Goal: Information Seeking & Learning: Learn about a topic

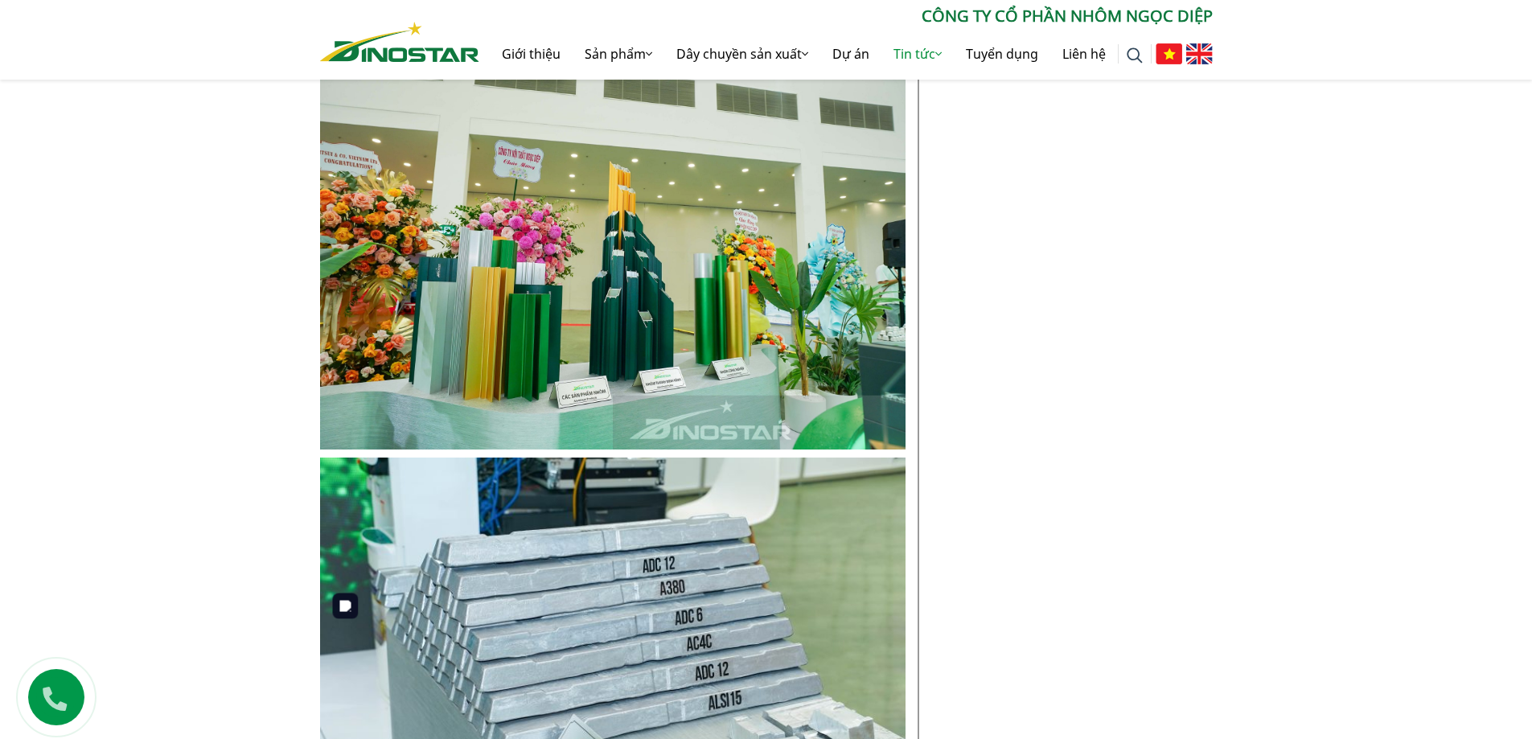
scroll to position [1608, 0]
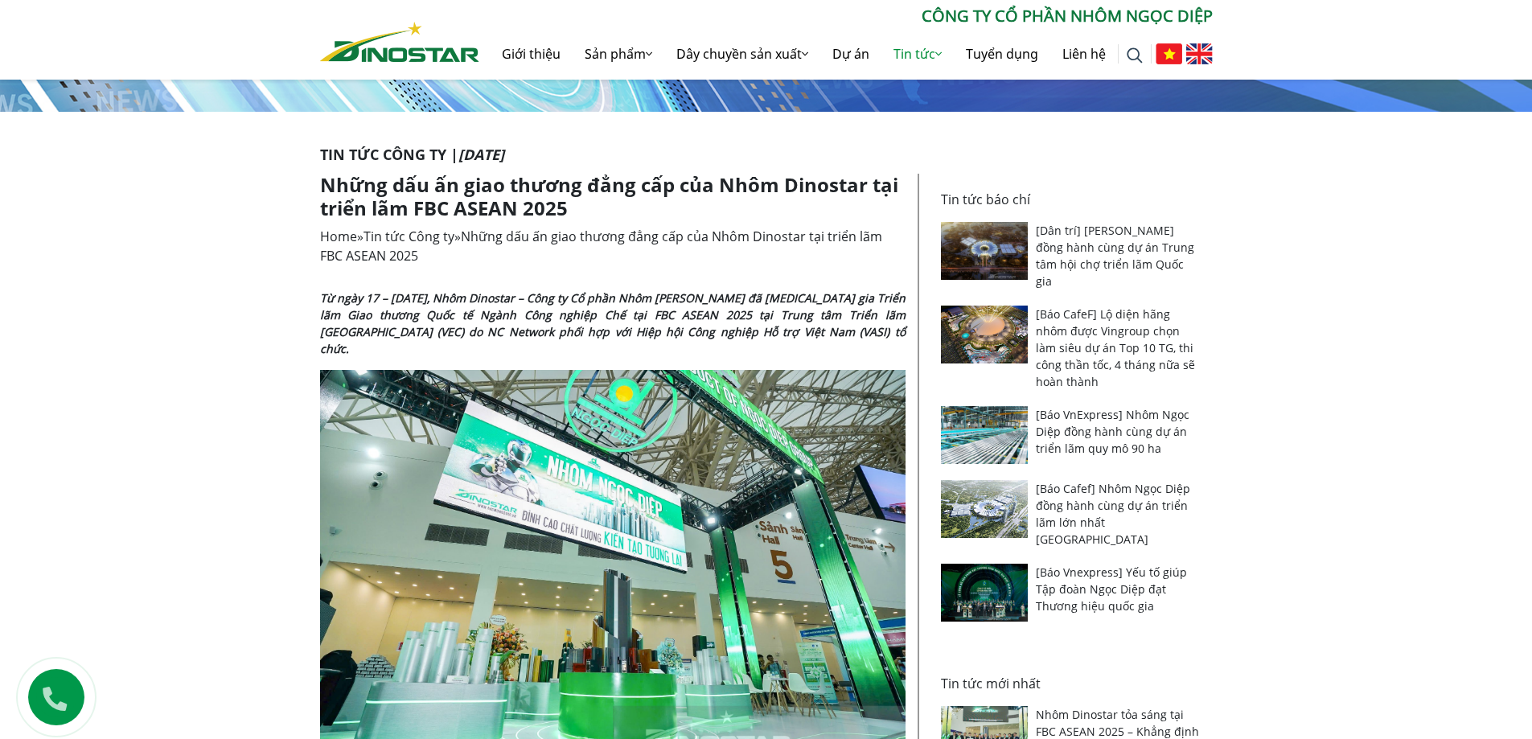
scroll to position [0, 0]
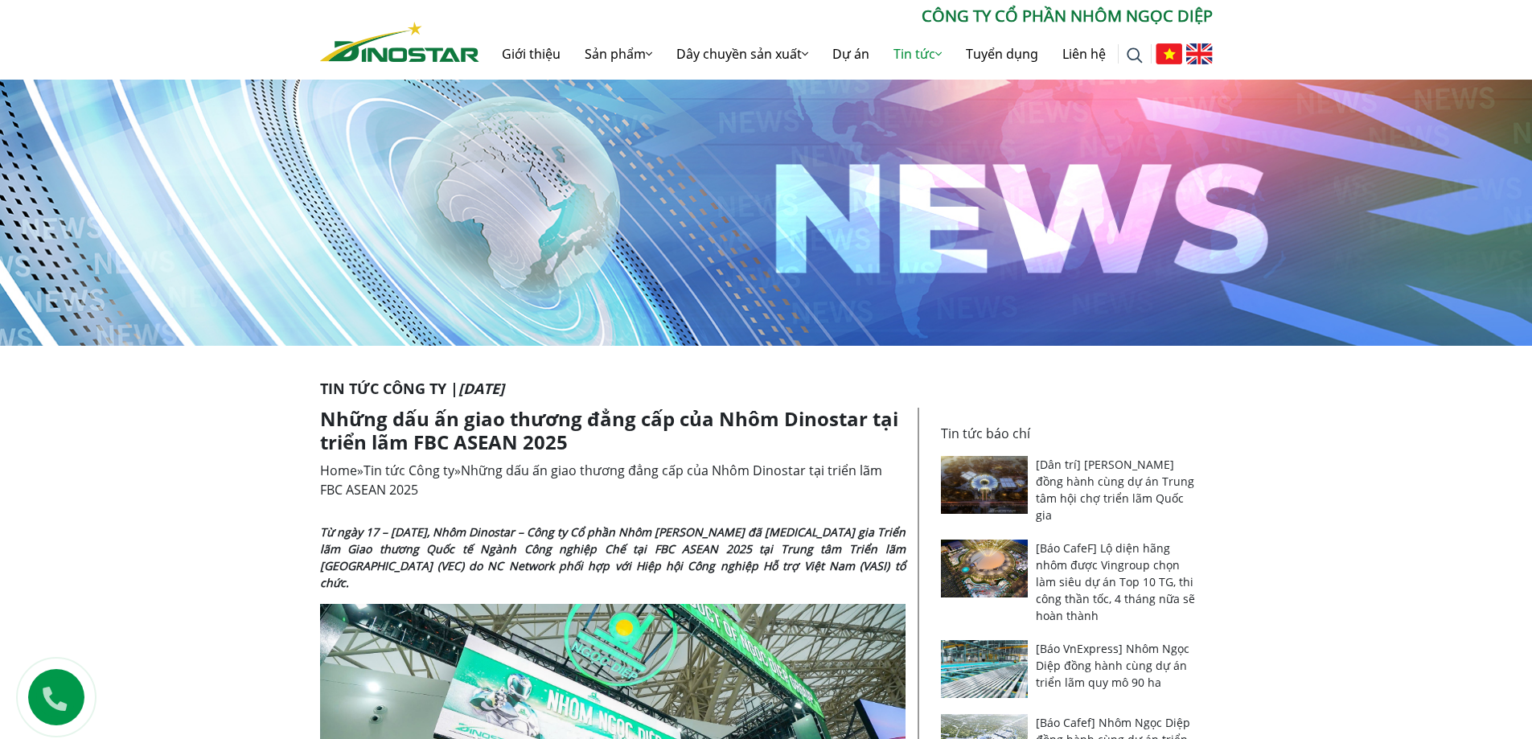
click at [390, 60] on img at bounding box center [399, 42] width 159 height 40
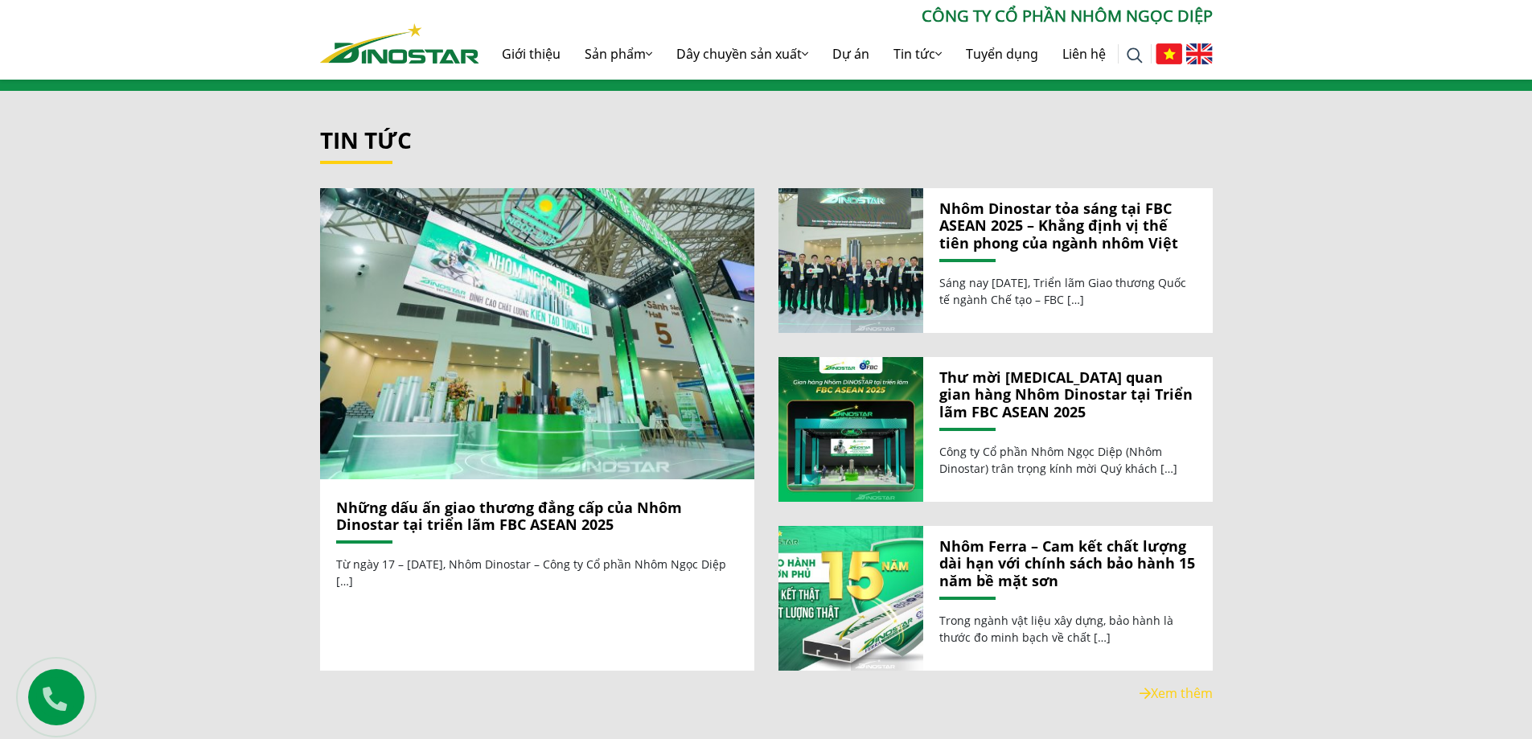
scroll to position [1739, 0]
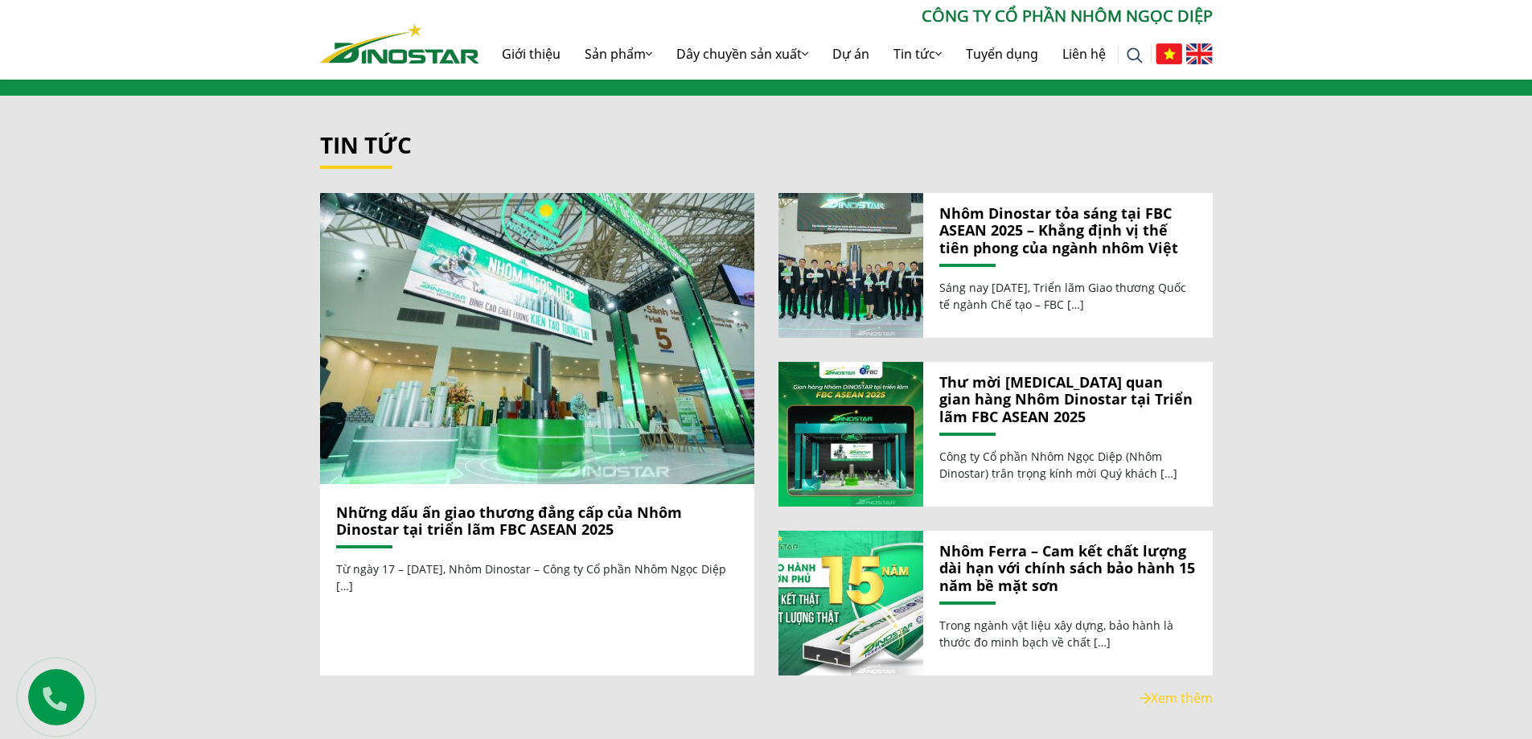
click at [1531, 354] on html "Giới thiệu Sản phẩm Sản phẩm Nhôm Xây dựng Nhôm Công nghiệp Nhôm Billet Nhôm Th…" at bounding box center [766, 471] width 1532 height 4421
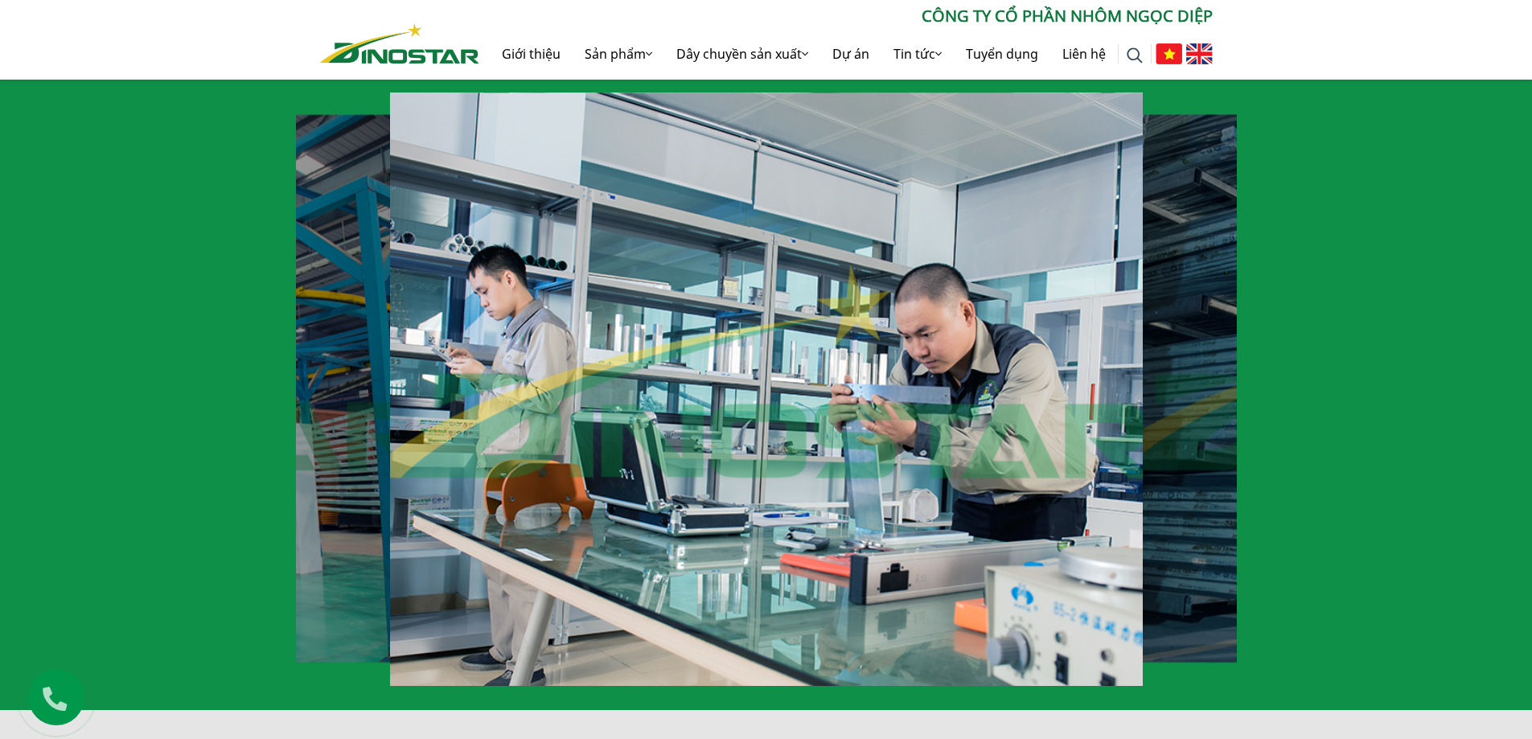
scroll to position [1126, 0]
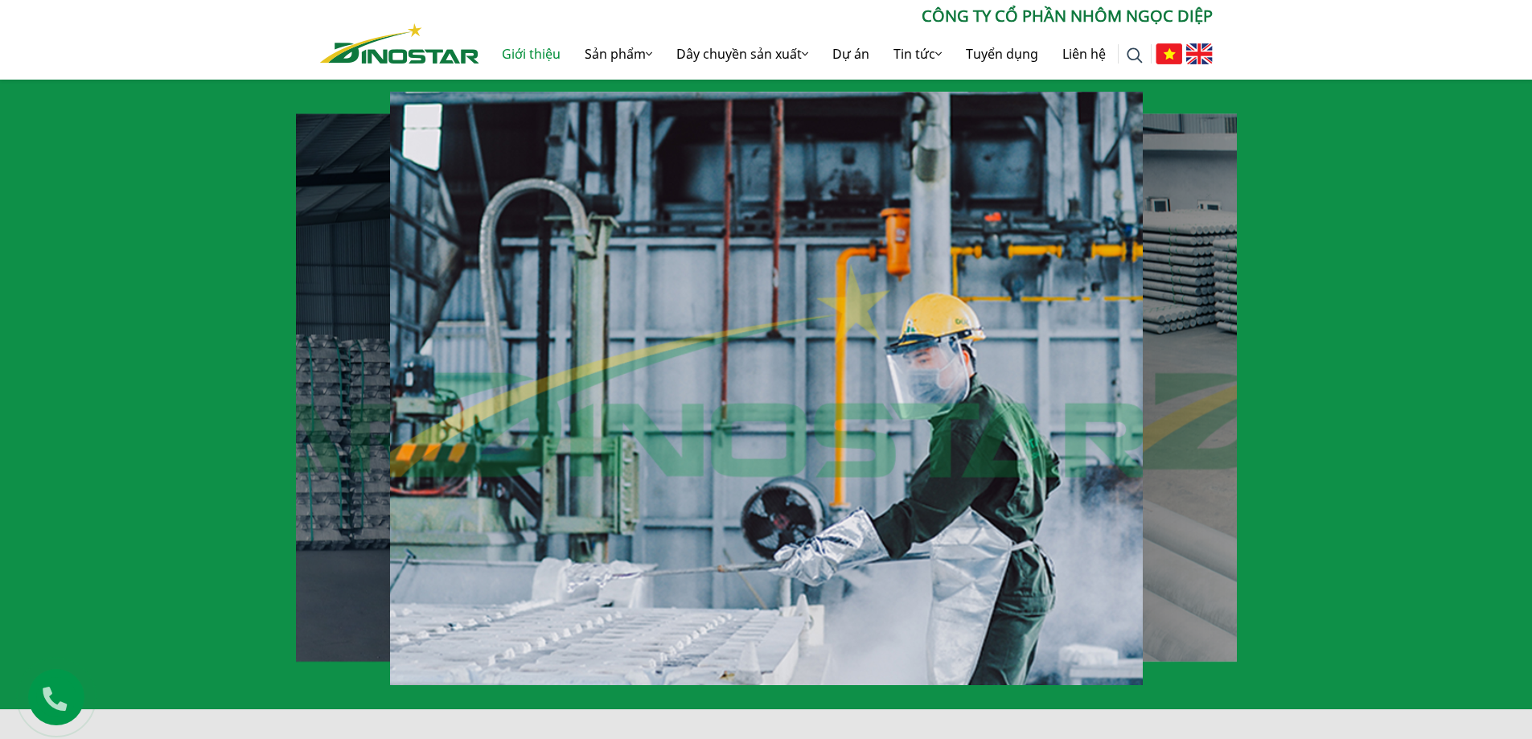
click at [529, 48] on link "Giới thiệu" at bounding box center [531, 53] width 83 height 51
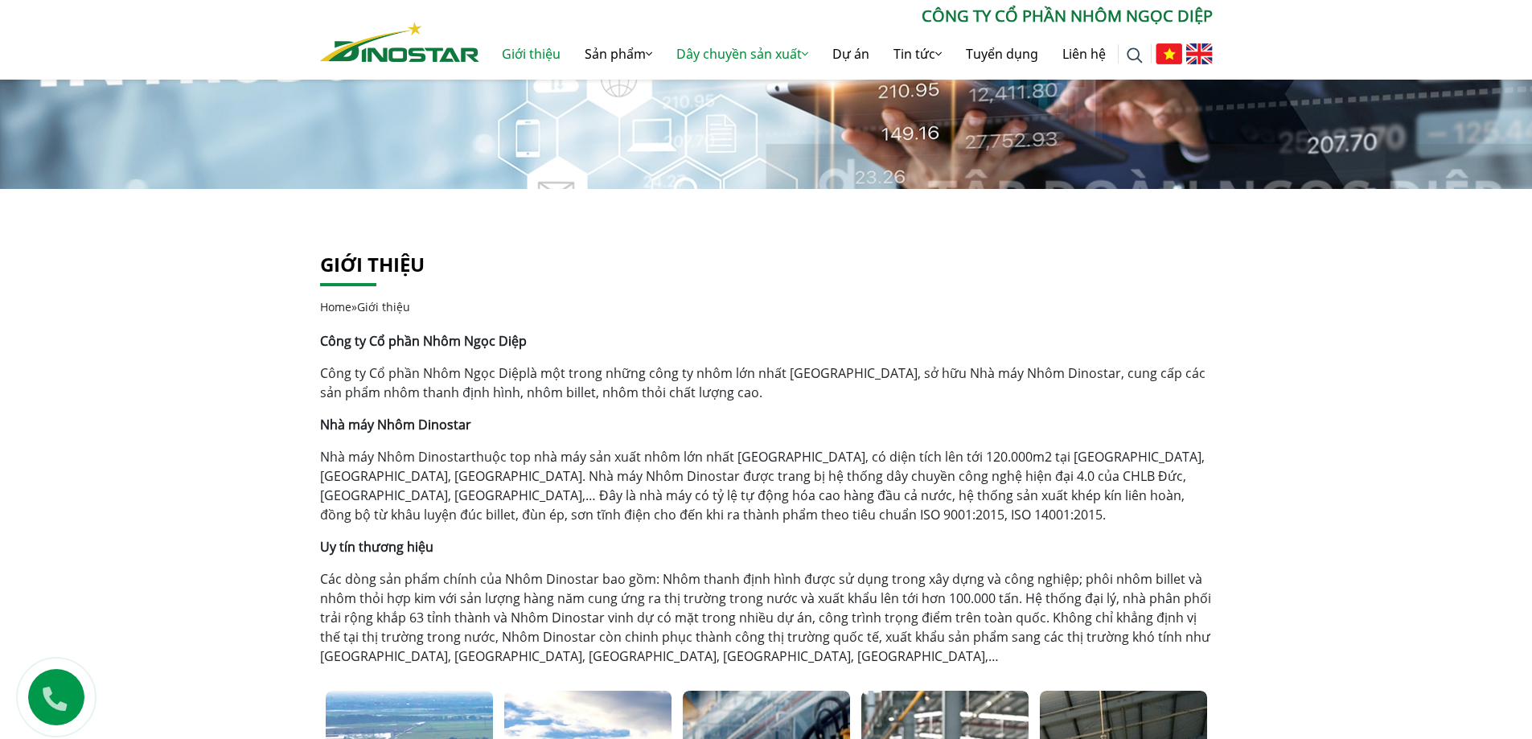
scroll to position [153, 0]
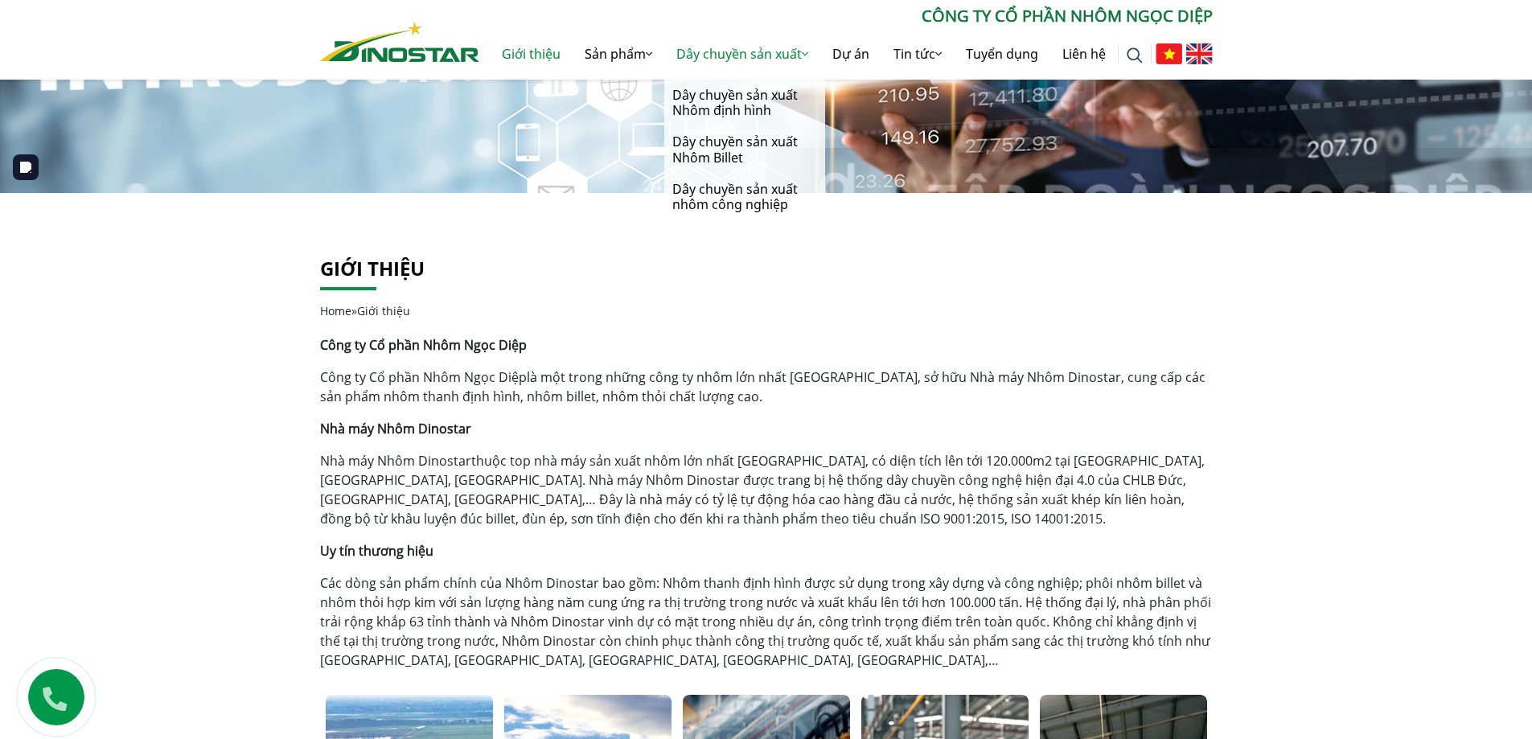
click at [725, 51] on link "Dây chuyền sản xuất" at bounding box center [742, 53] width 156 height 51
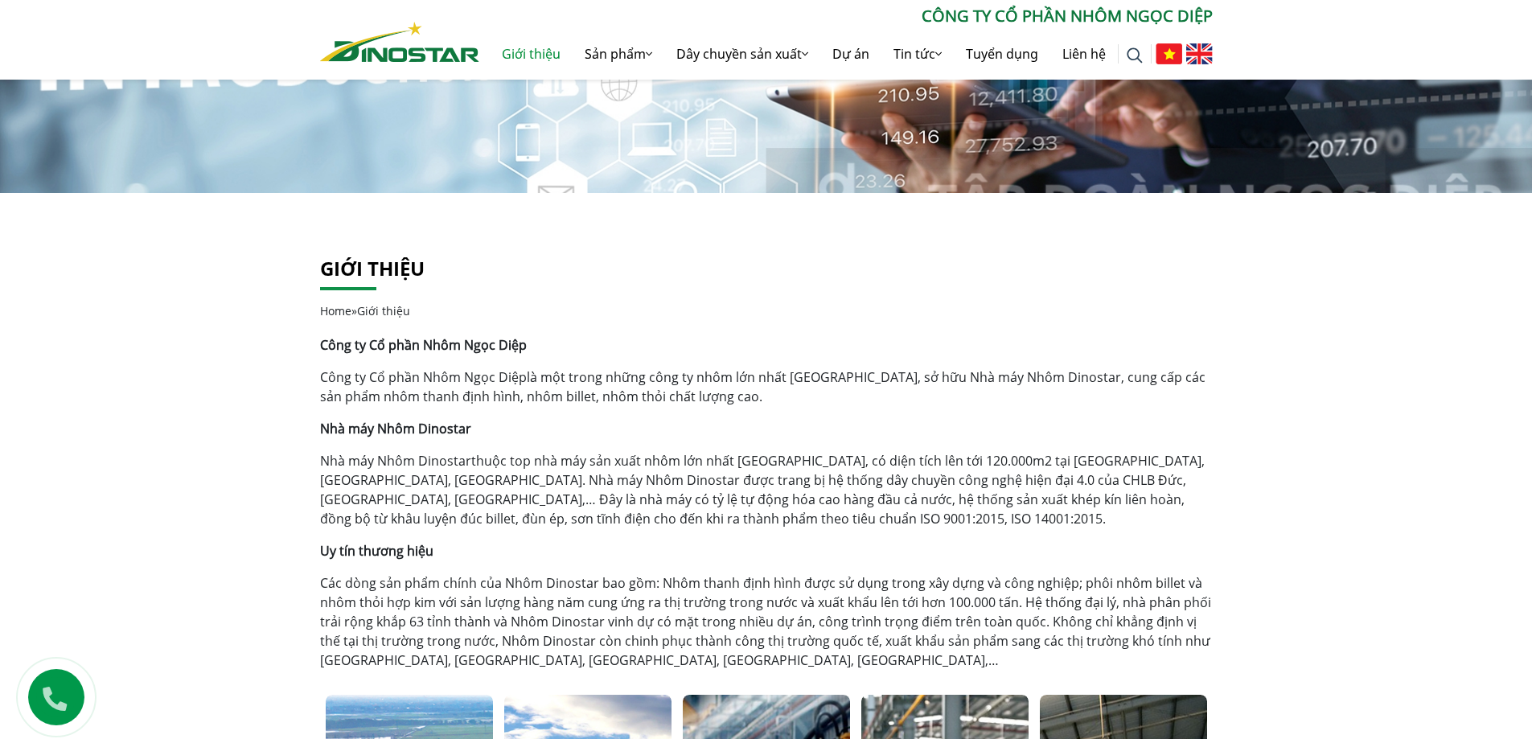
scroll to position [105, 0]
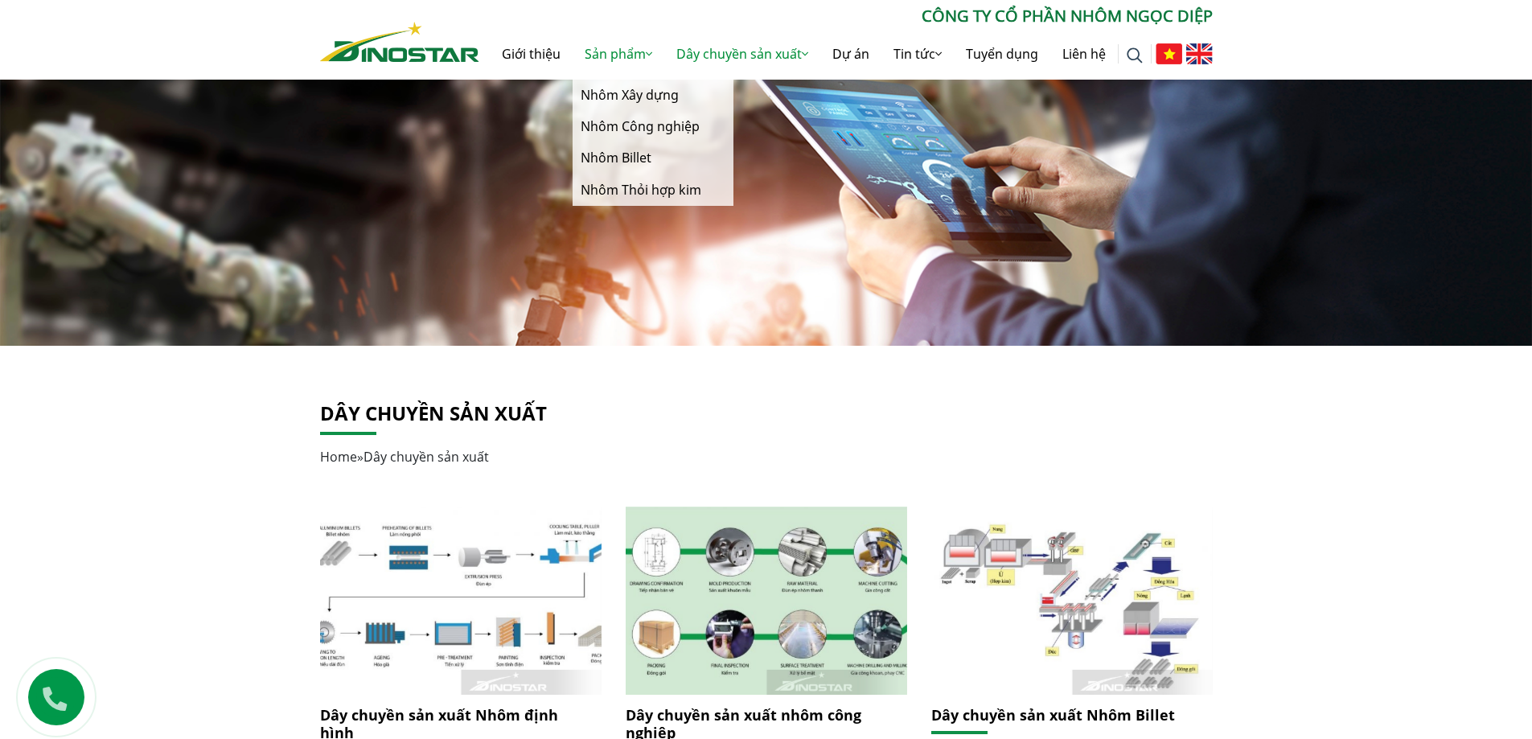
click at [604, 47] on link "Sản phẩm" at bounding box center [619, 53] width 92 height 51
click at [624, 54] on link "Sản phẩm" at bounding box center [619, 53] width 92 height 51
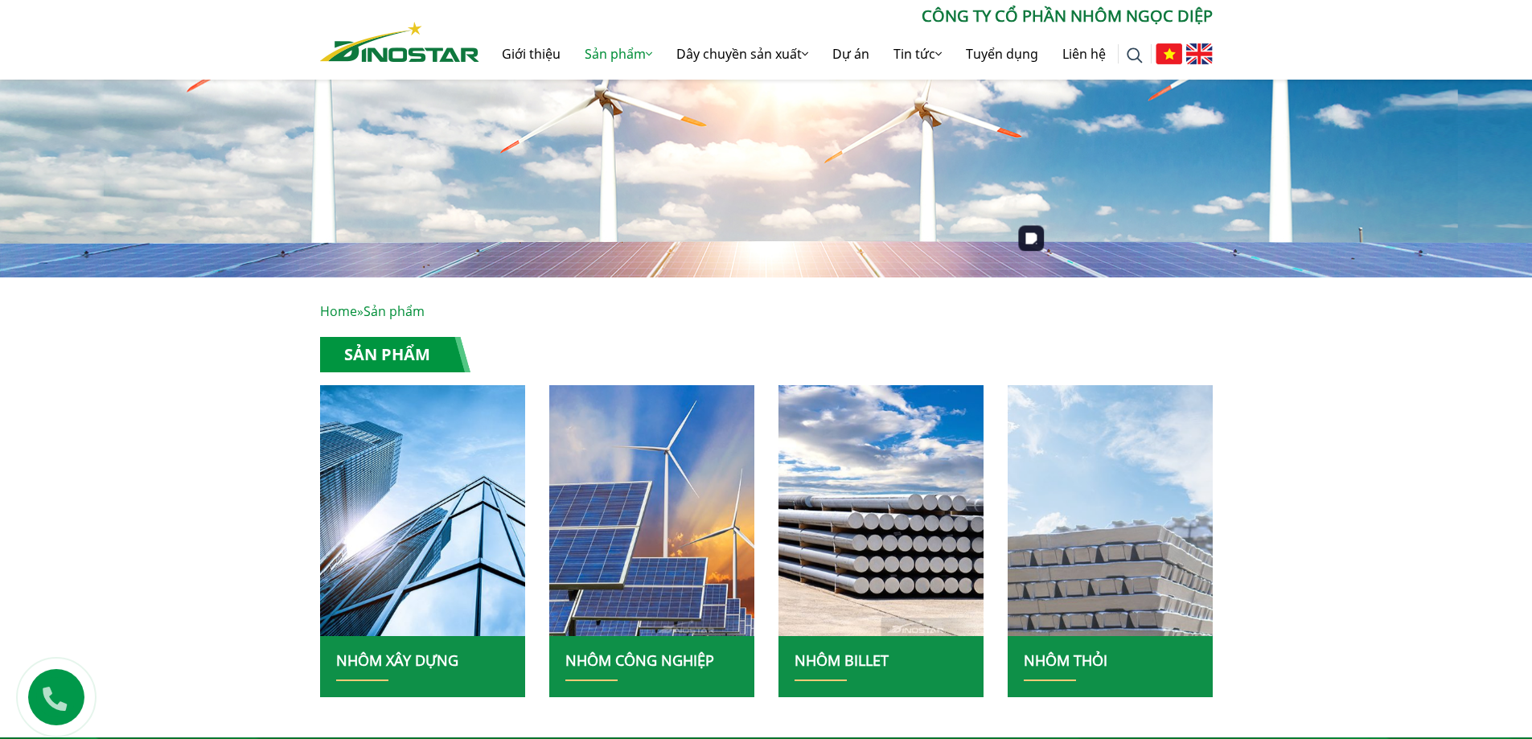
scroll to position [322, 0]
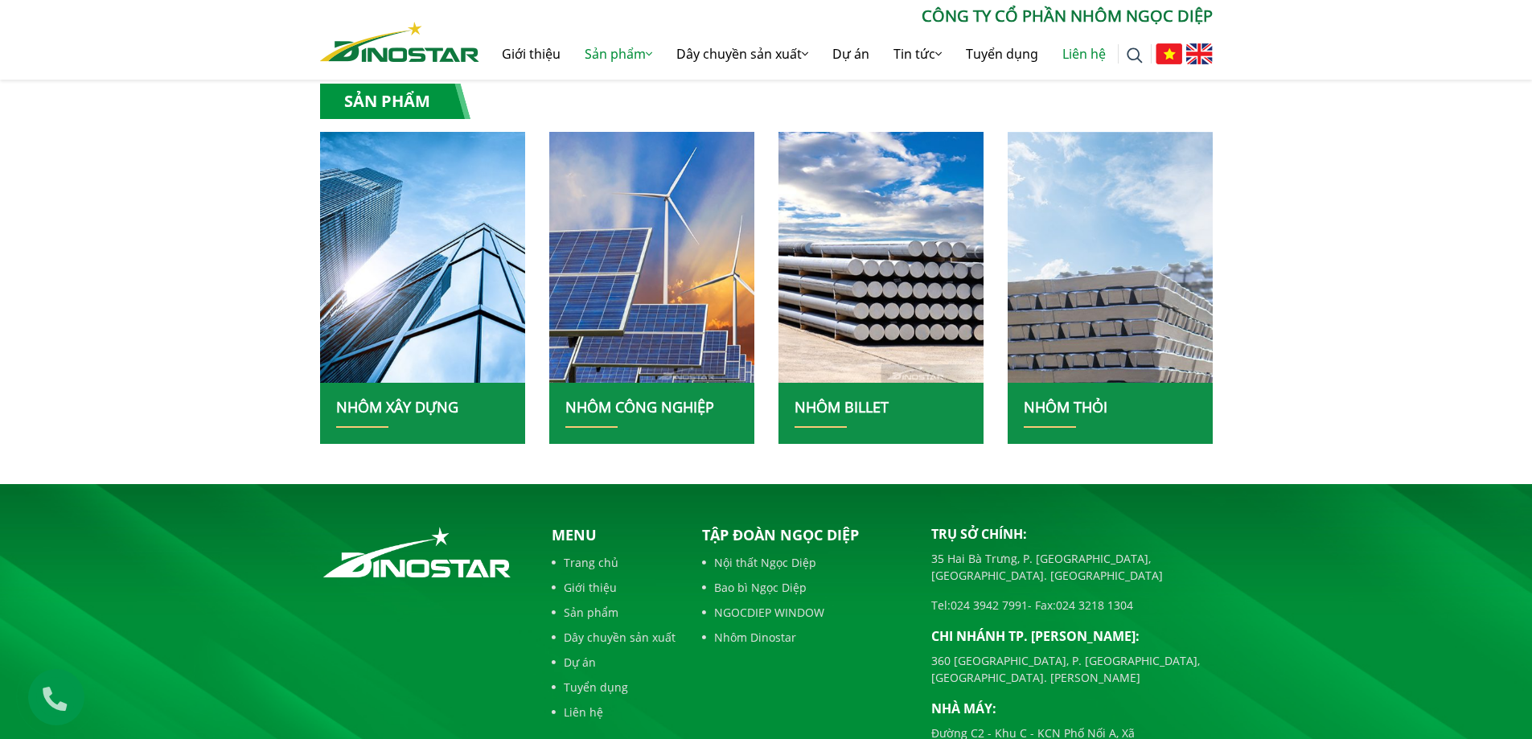
click at [1078, 51] on link "Liên hệ" at bounding box center [1084, 53] width 68 height 51
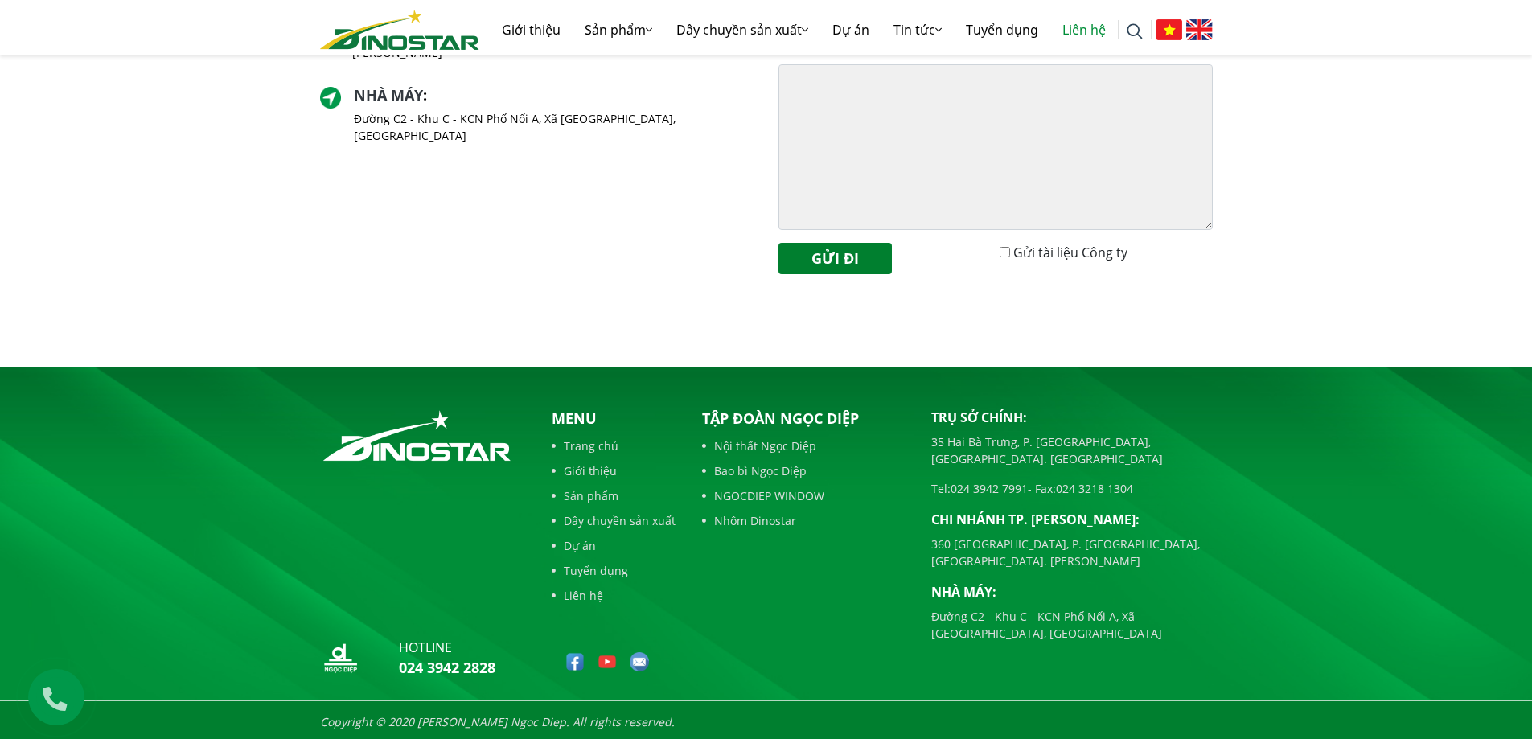
scroll to position [591, 0]
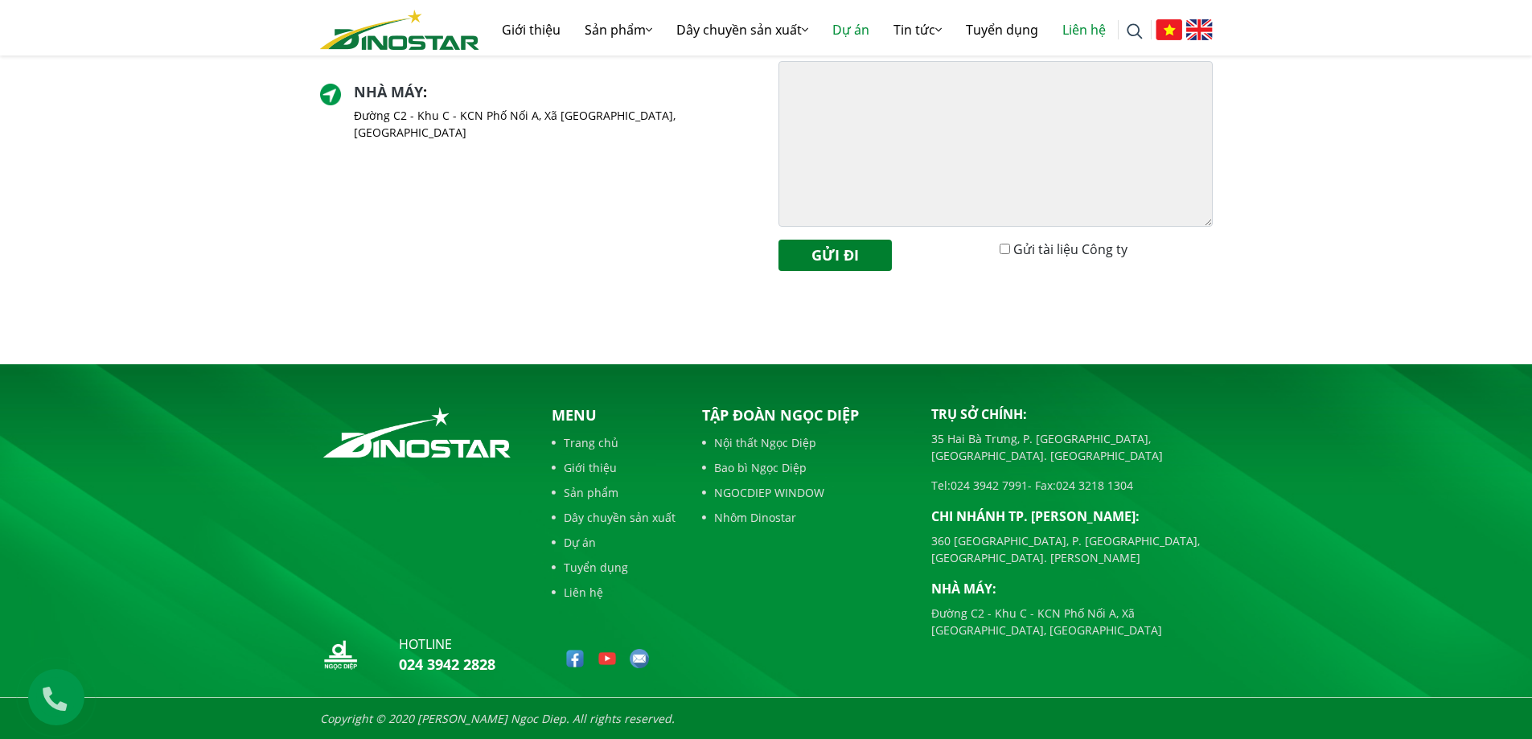
click at [859, 35] on link "Dự án" at bounding box center [850, 29] width 61 height 51
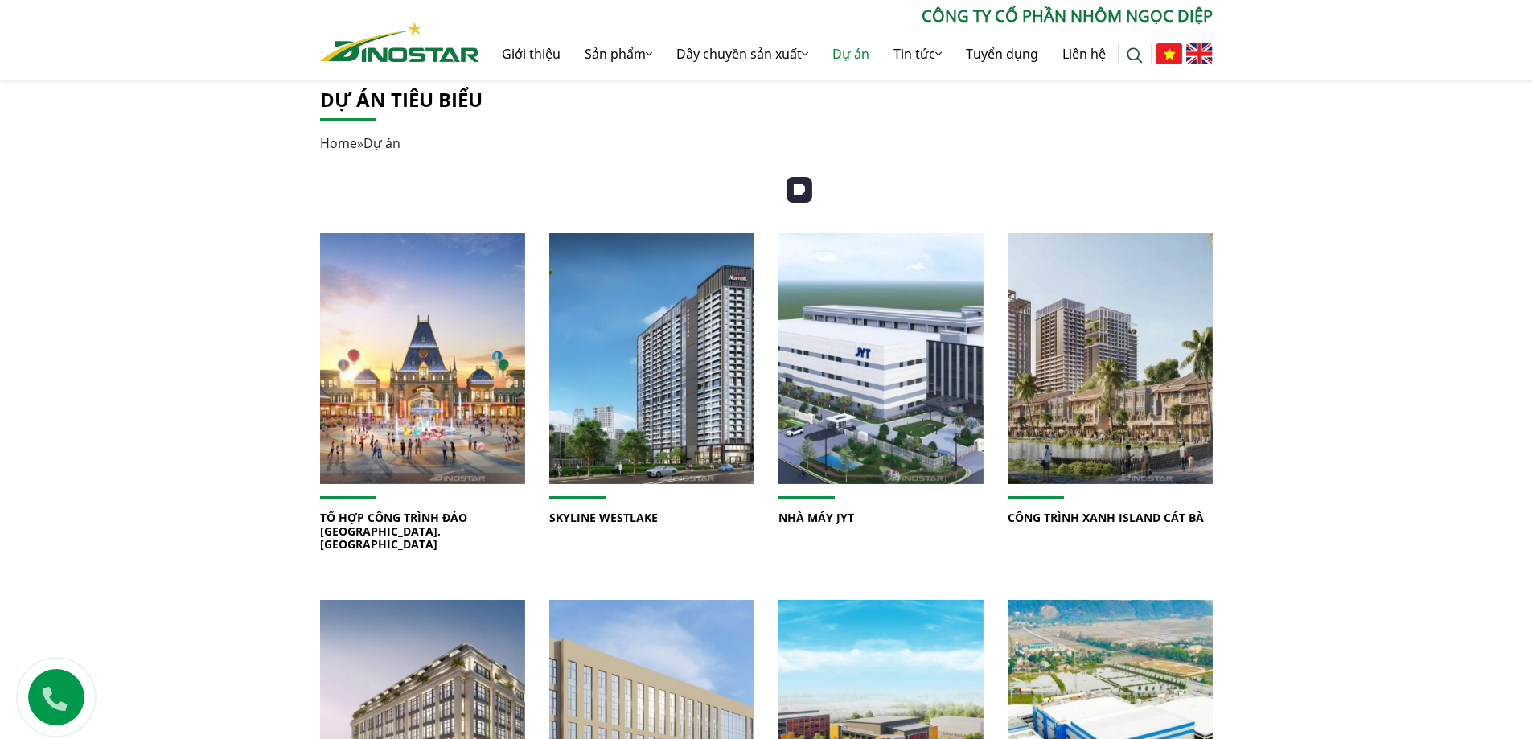
scroll to position [563, 0]
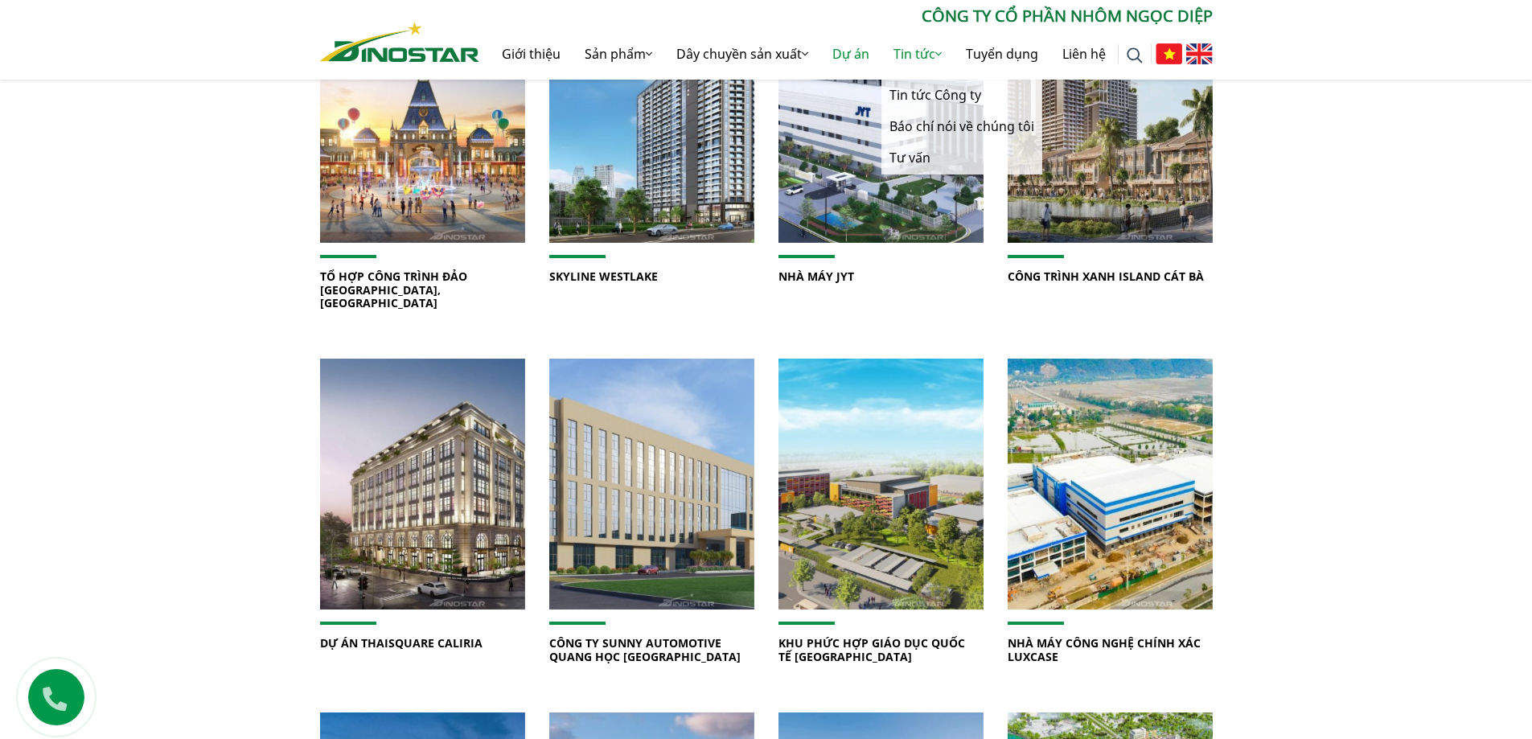
click at [916, 56] on link "Tin tức" at bounding box center [917, 53] width 72 height 51
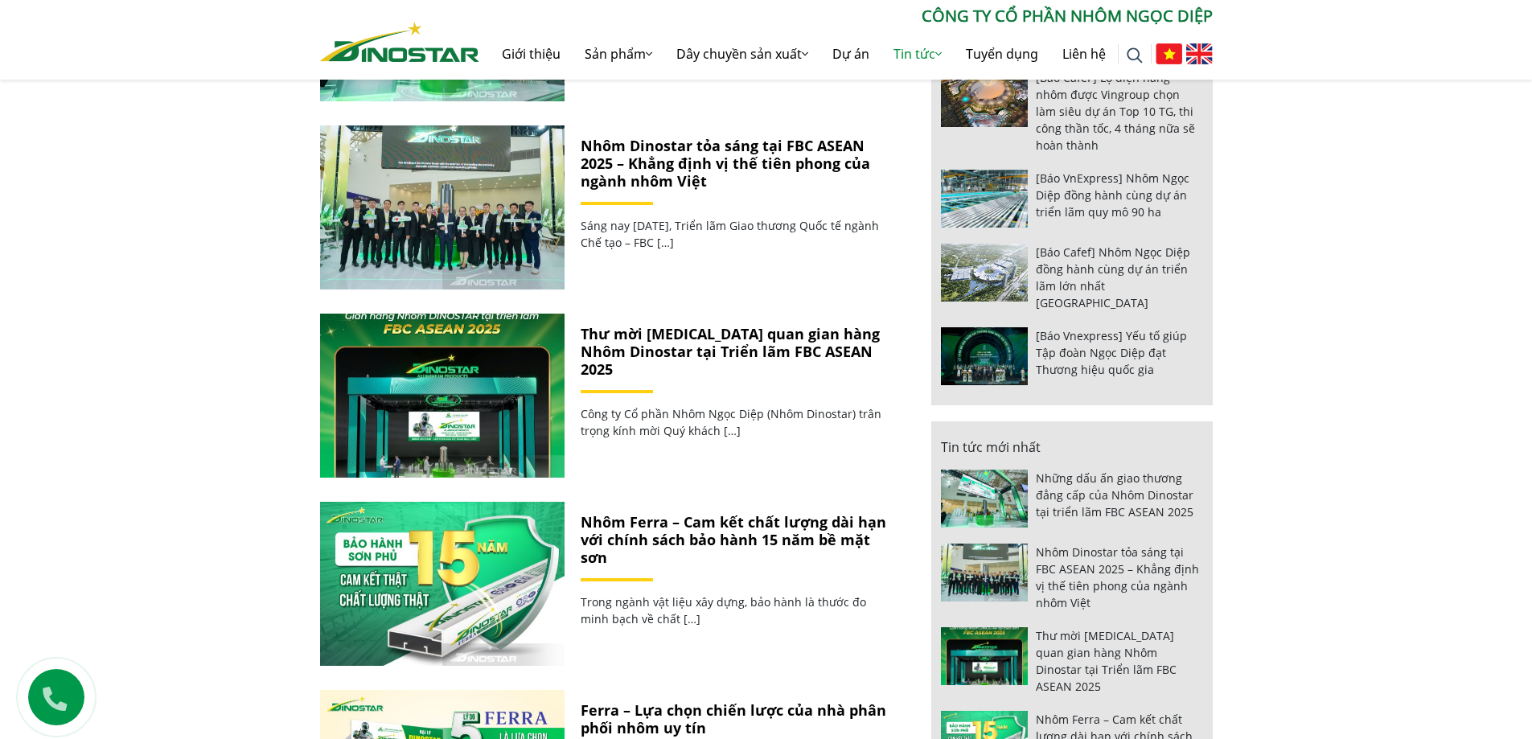
scroll to position [885, 0]
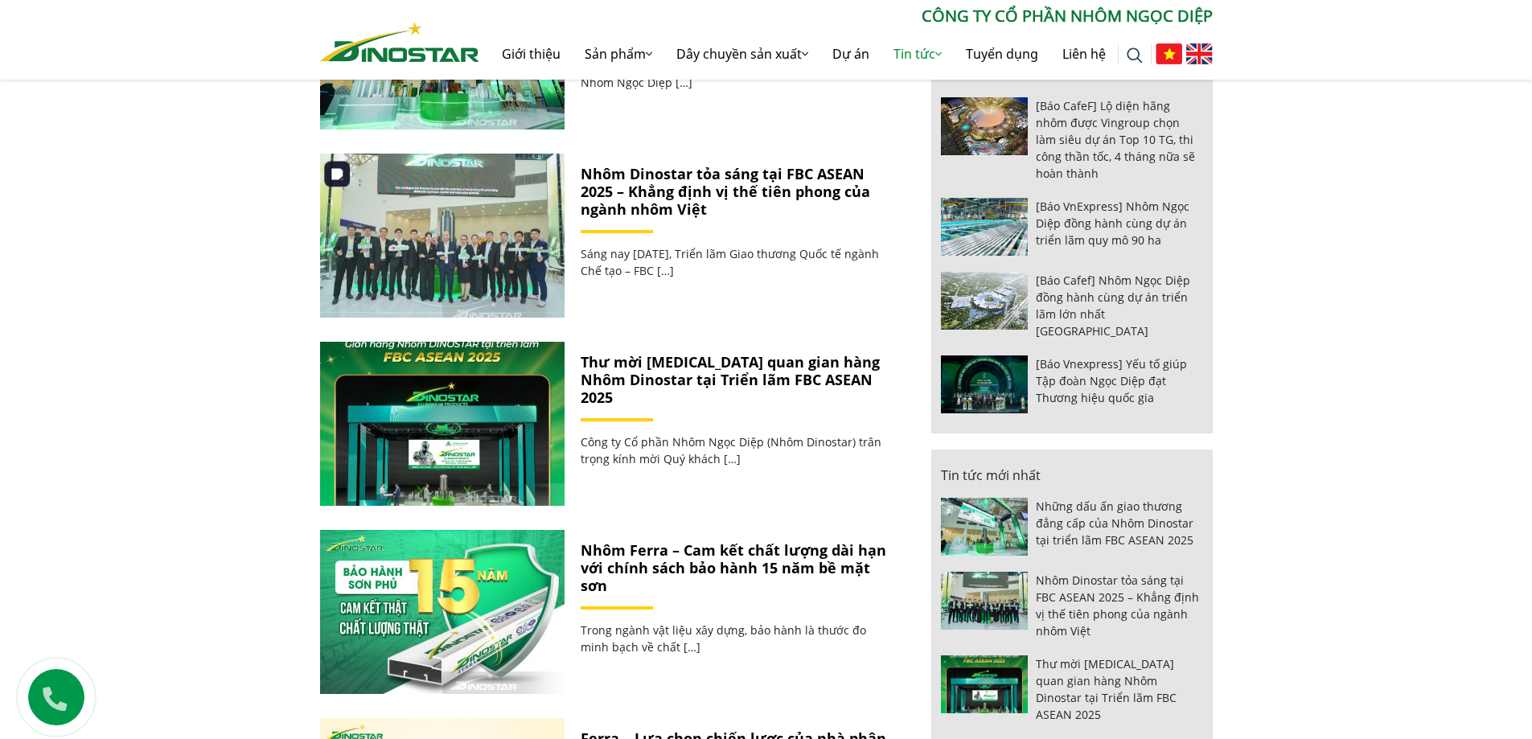
click at [412, 239] on img at bounding box center [441, 235] width 261 height 175
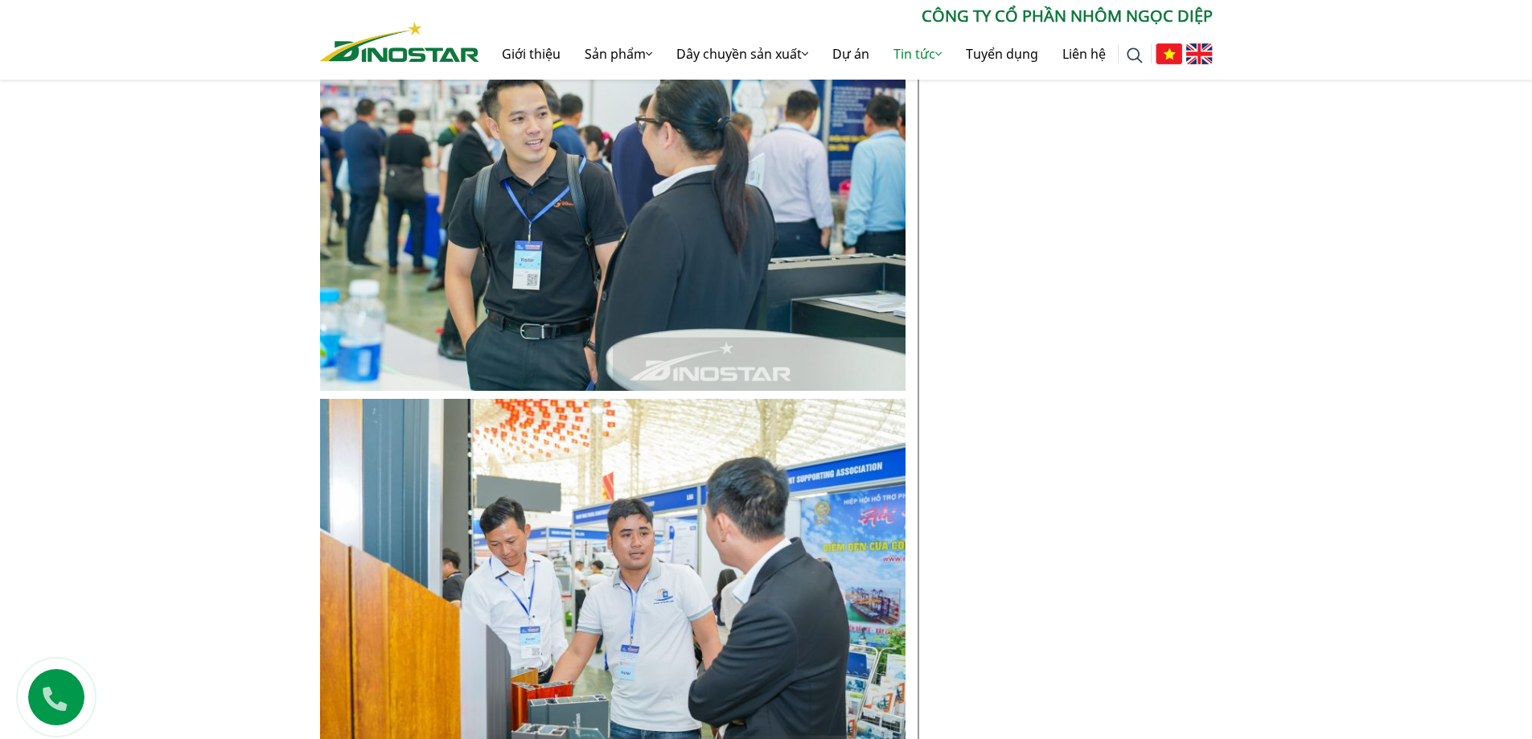
scroll to position [6514, 0]
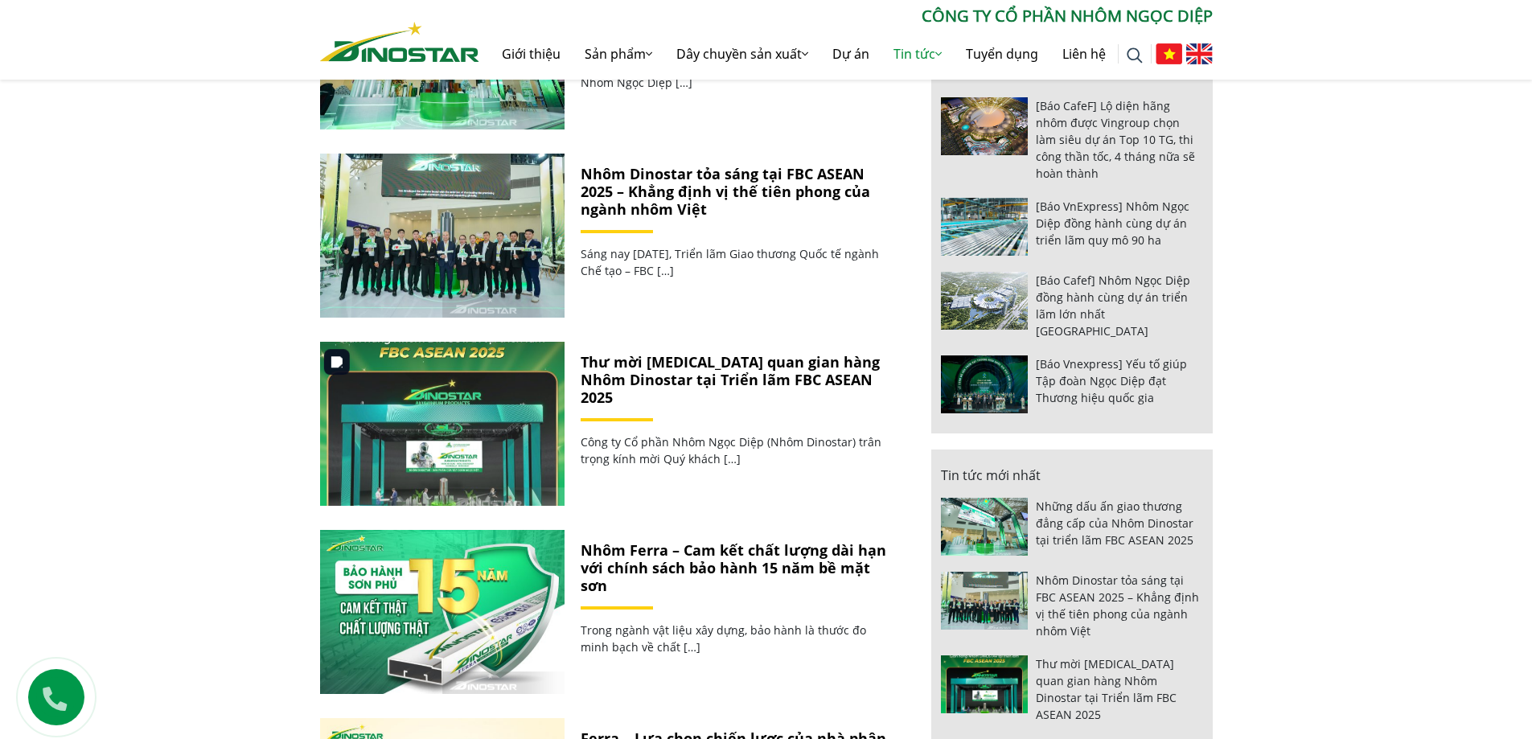
click at [442, 433] on img at bounding box center [441, 423] width 261 height 175
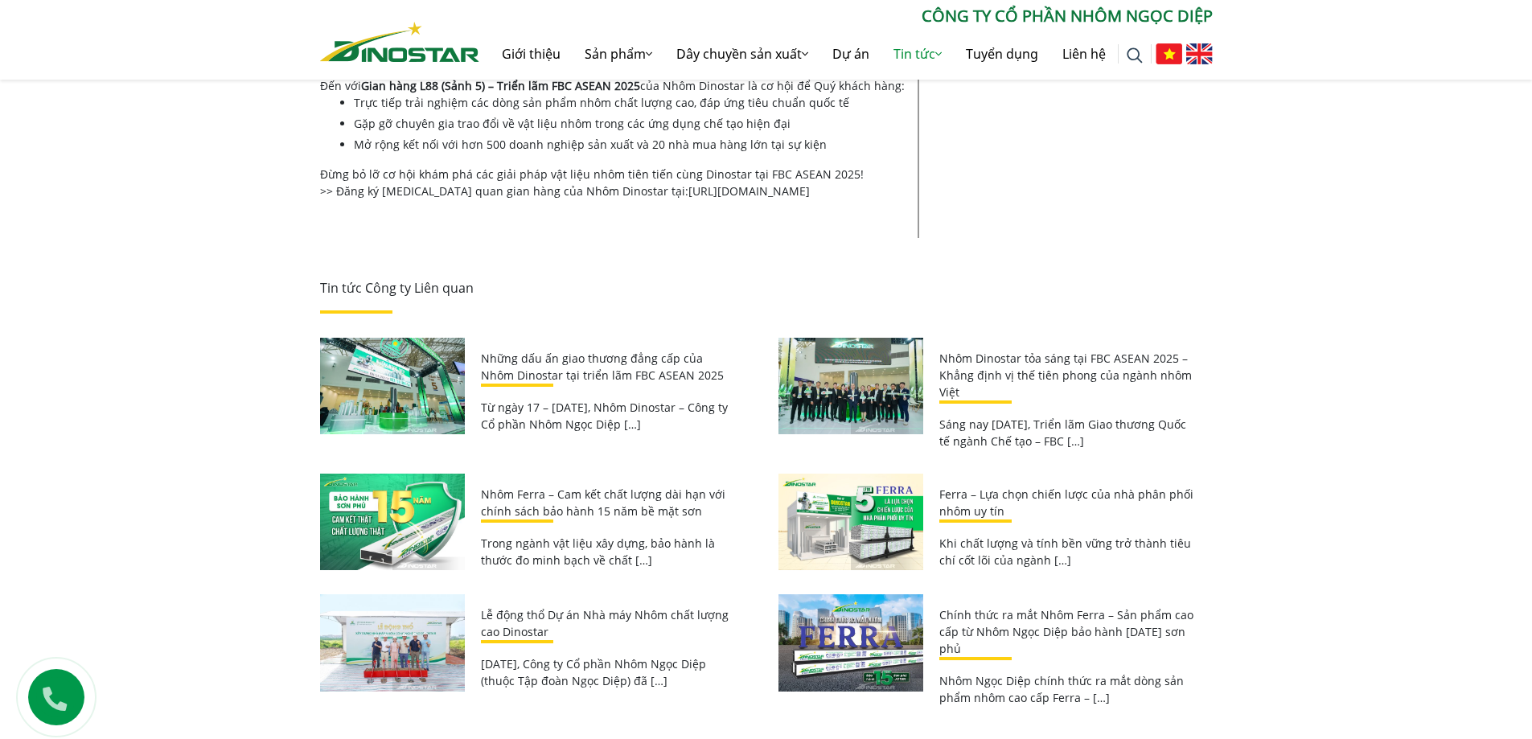
scroll to position [1608, 0]
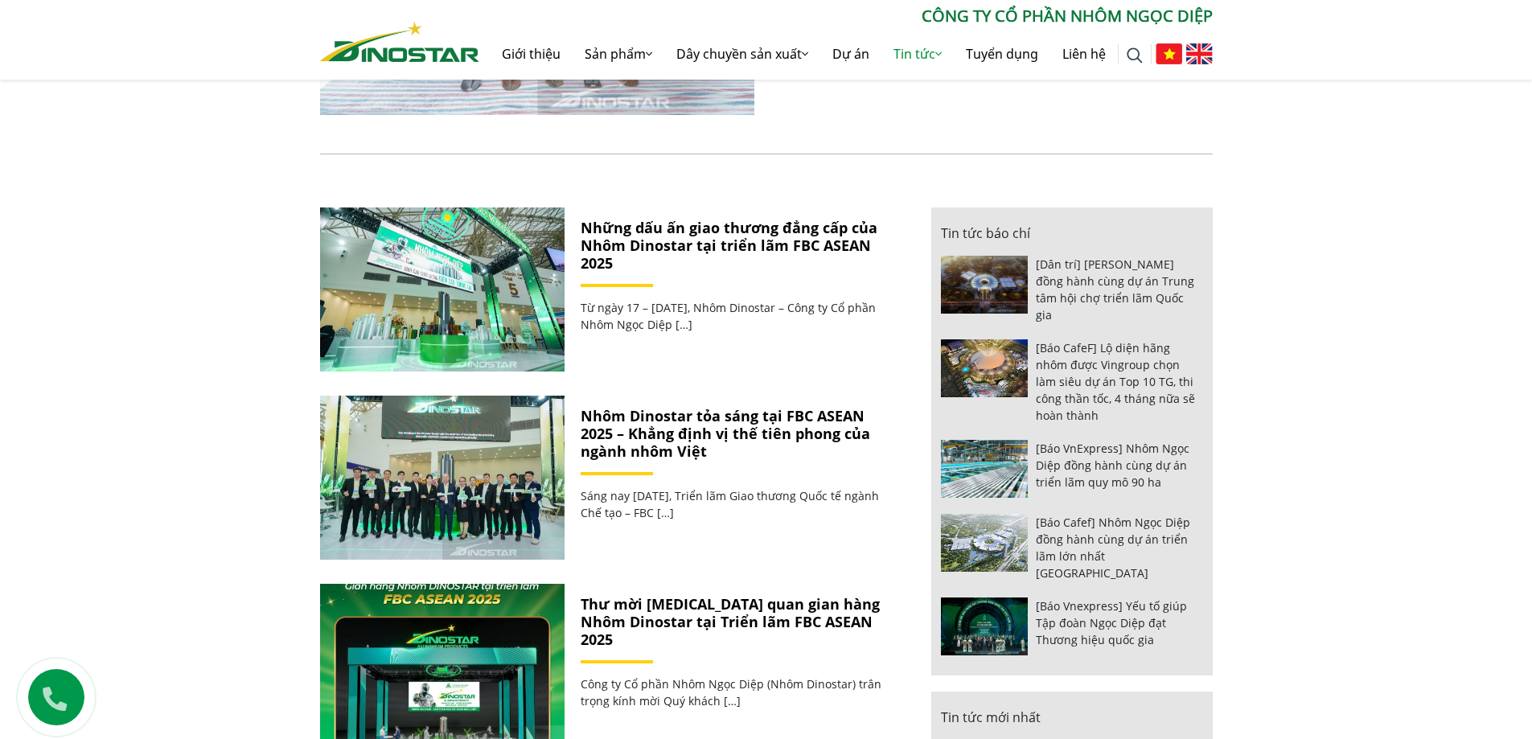
scroll to position [643, 0]
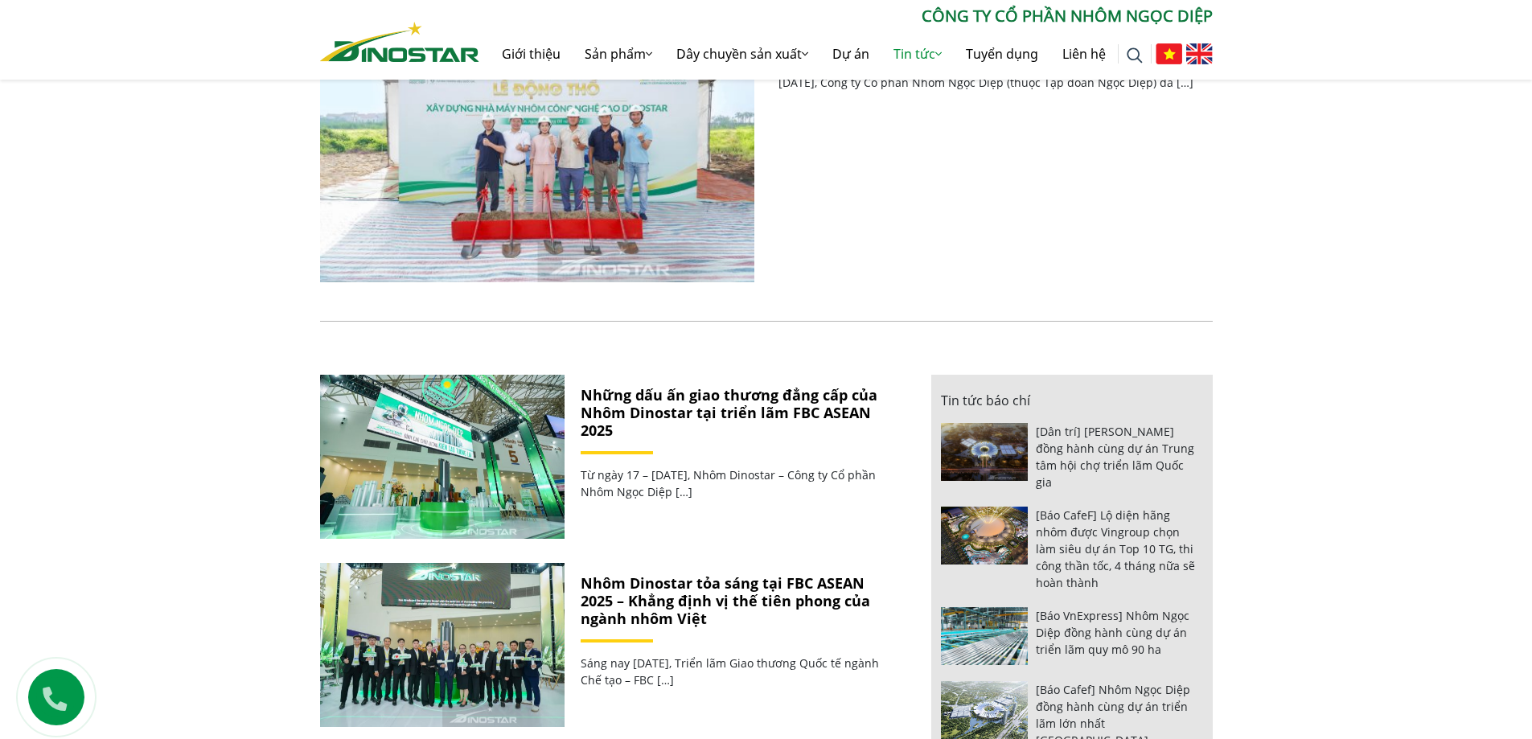
scroll to position [483, 0]
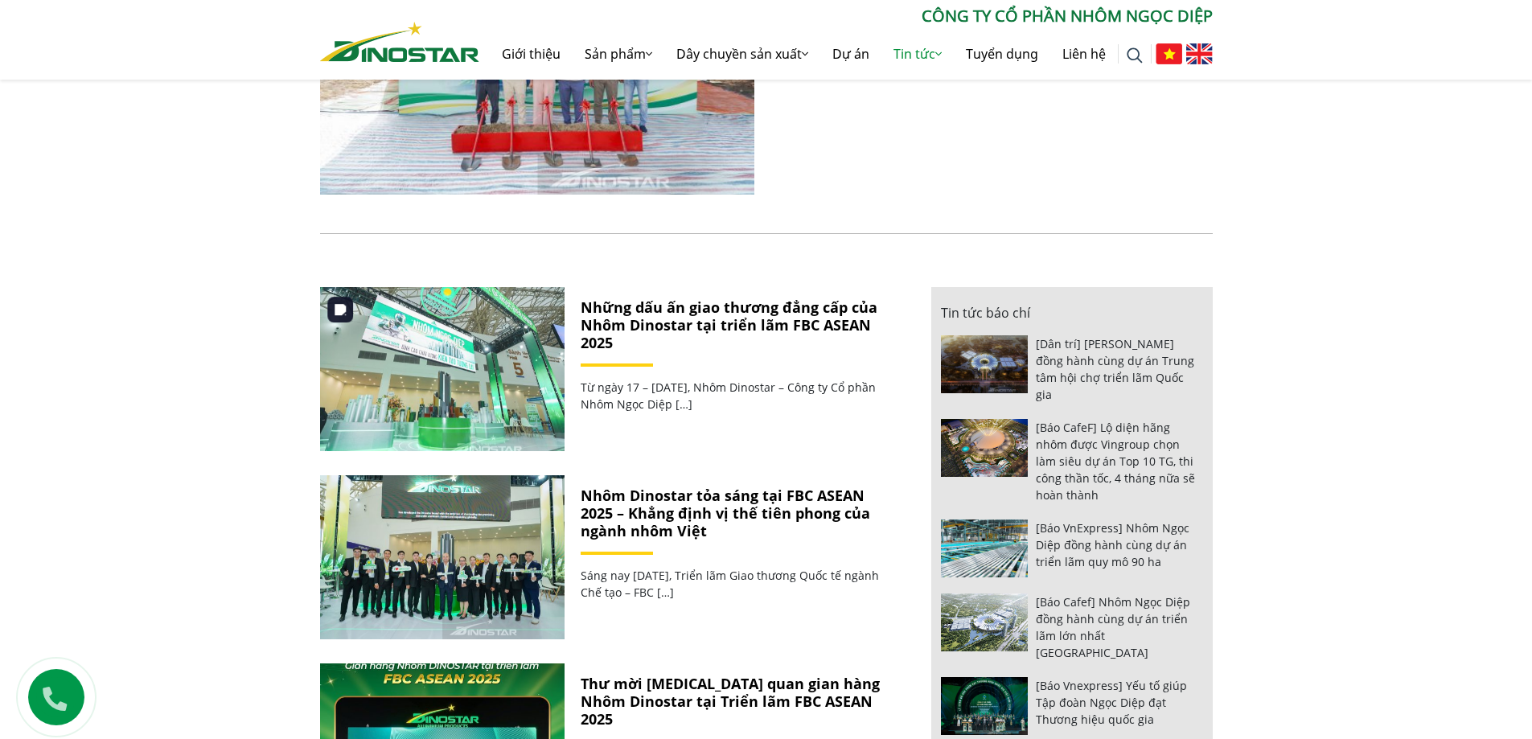
click at [419, 417] on img at bounding box center [441, 368] width 261 height 175
click at [436, 366] on img at bounding box center [441, 368] width 261 height 175
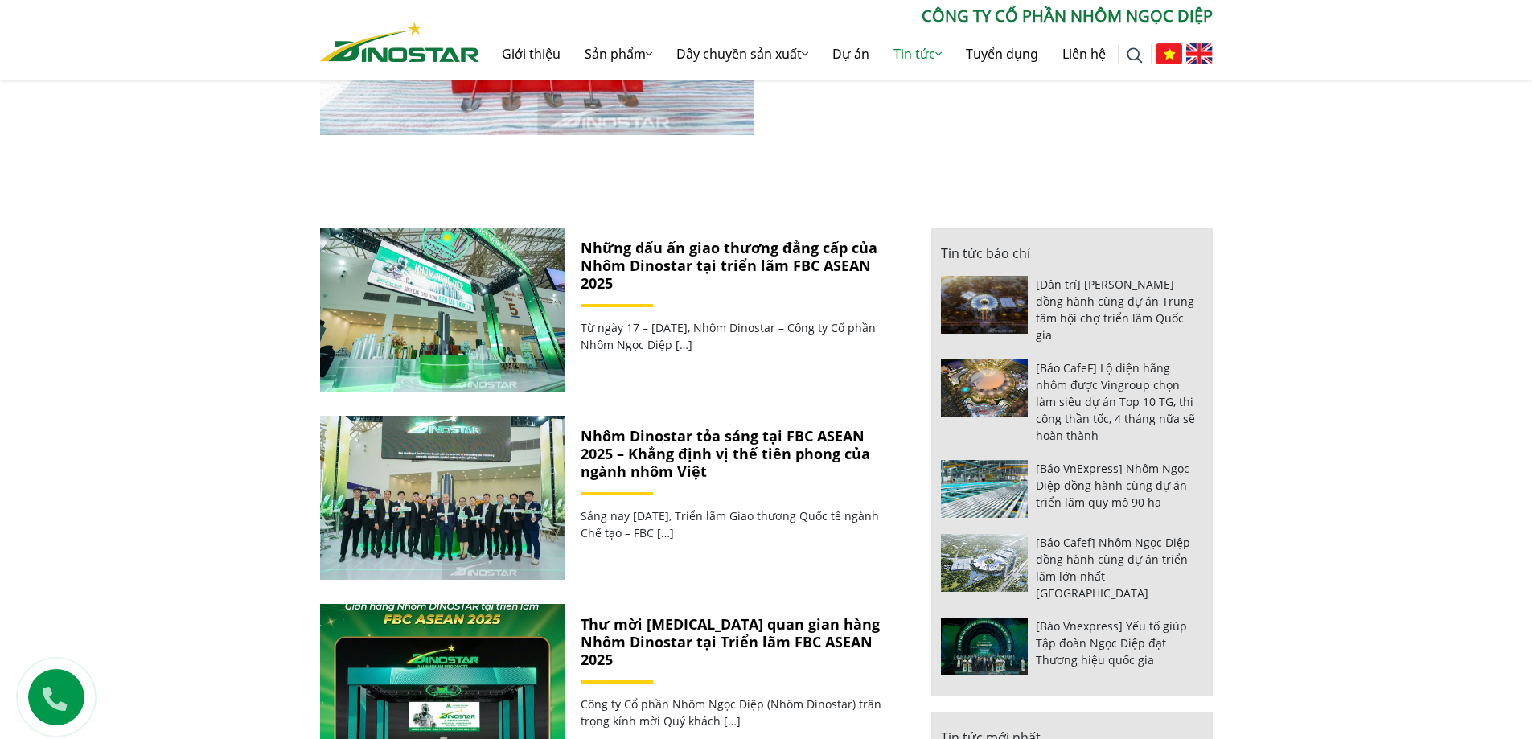
scroll to position [804, 0]
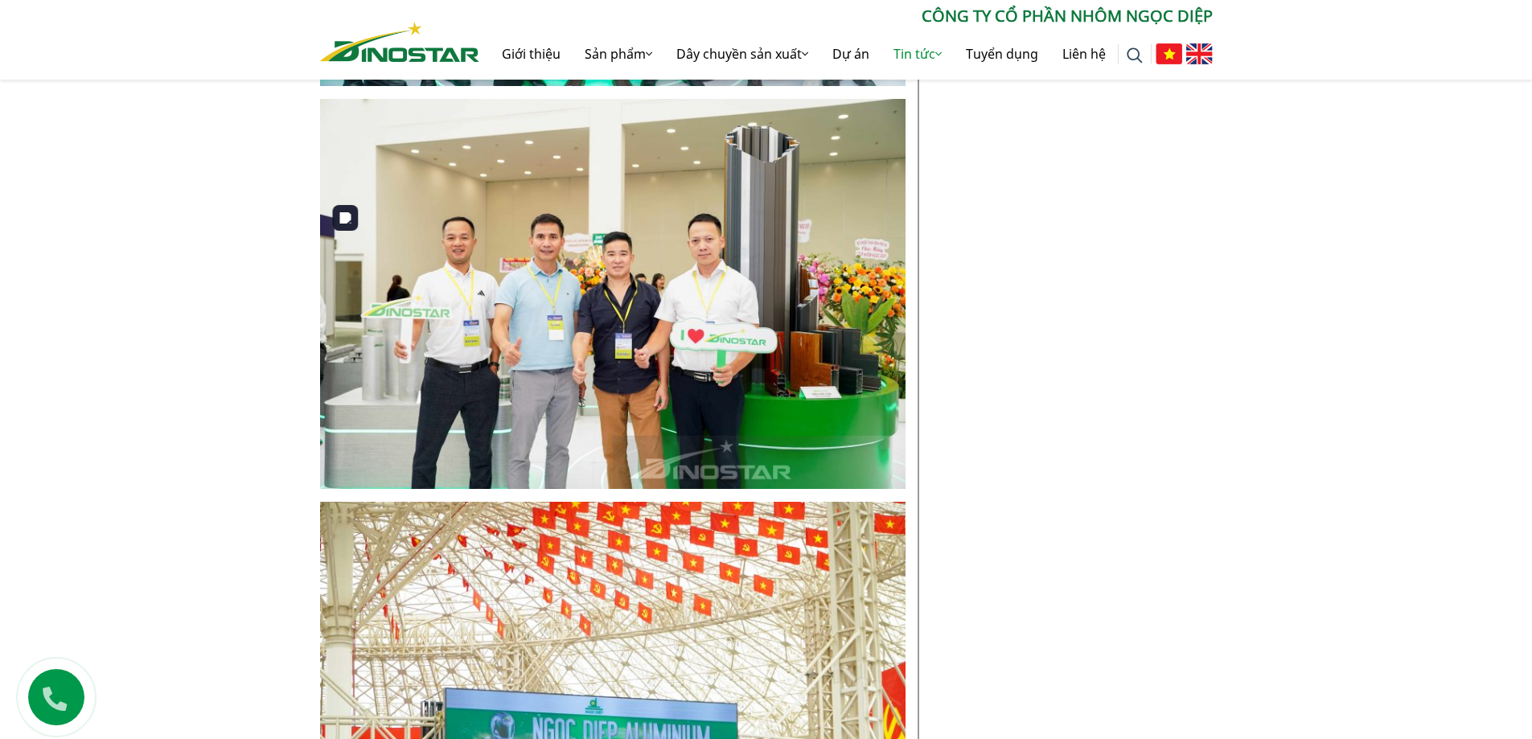
scroll to position [5871, 0]
